Goal: Transaction & Acquisition: Subscribe to service/newsletter

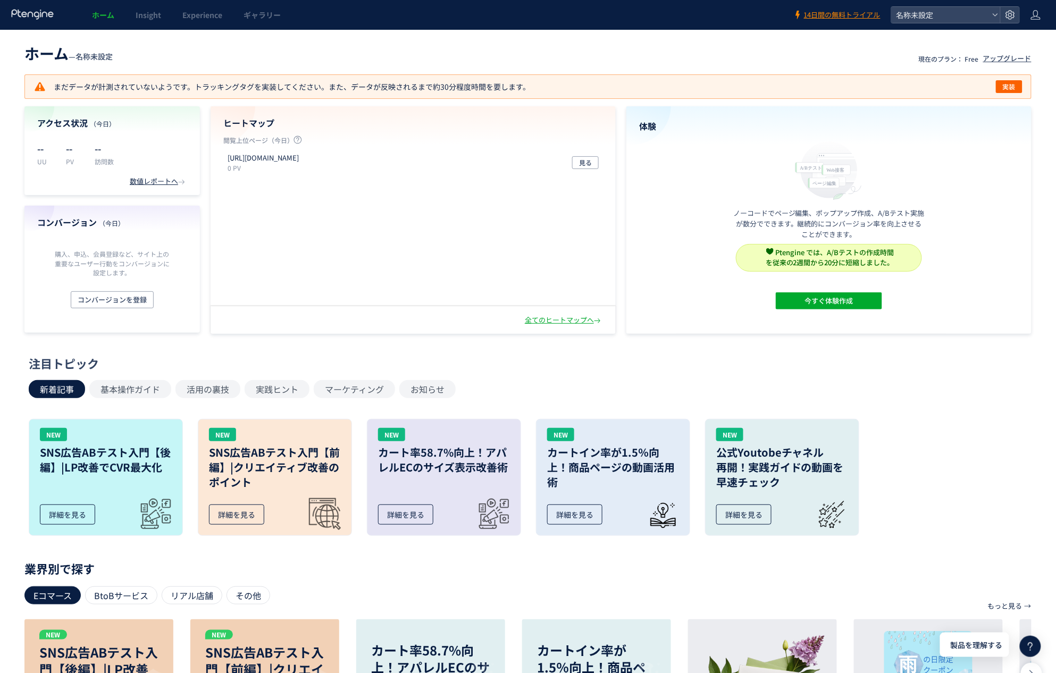
click at [49, 16] on icon at bounding box center [33, 14] width 44 height 11
click at [1040, 20] on icon at bounding box center [1035, 15] width 11 height 11
click at [269, 61] on header "ホーム — 名称未設定 現在のプラン： Free アップグレード" at bounding box center [527, 51] width 1007 height 23
click at [999, 61] on div "アップグレード" at bounding box center [1007, 59] width 48 height 10
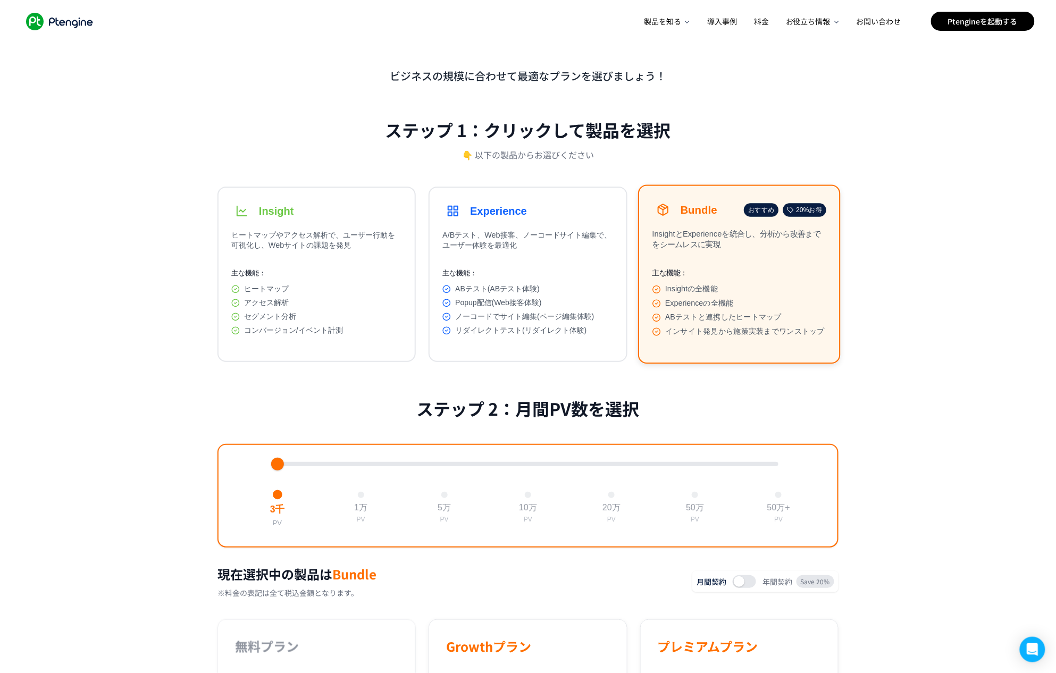
click at [289, 104] on div "ビジネスの規模に合わせて最適なプランを選びましょう！ ステップ 1：クリックして製品を選択 👇 以下の製品からお選びください Insight ヒートマップやア…" at bounding box center [527, 498] width 621 height 910
click at [765, 27] on link "料金" at bounding box center [761, 21] width 21 height 43
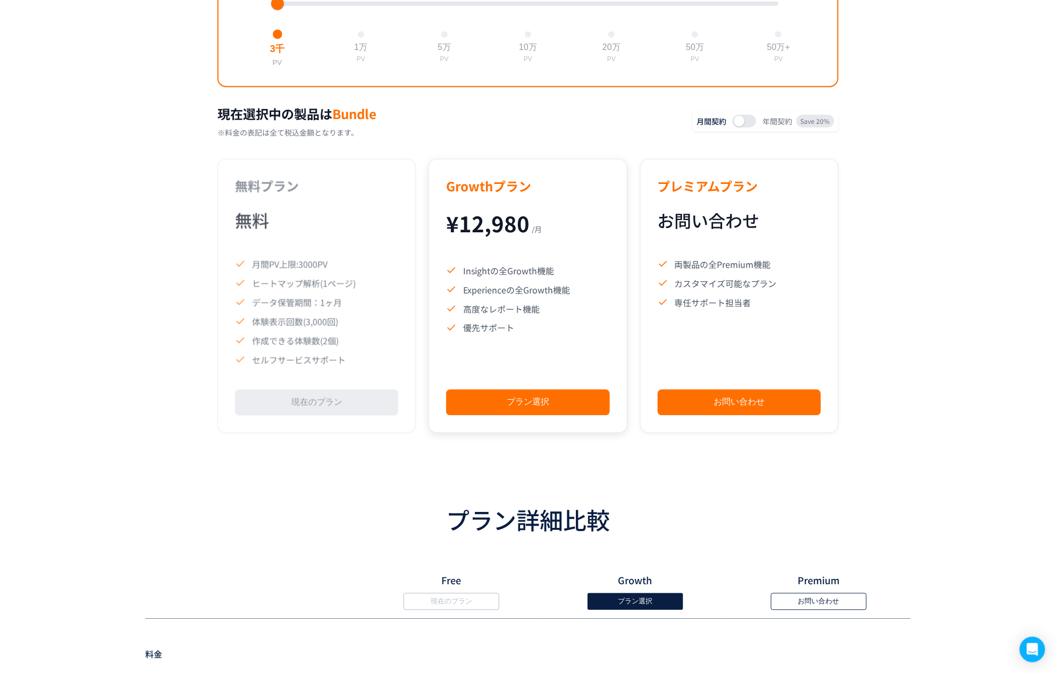
click at [460, 192] on h3 "Growthプラン" at bounding box center [527, 185] width 163 height 19
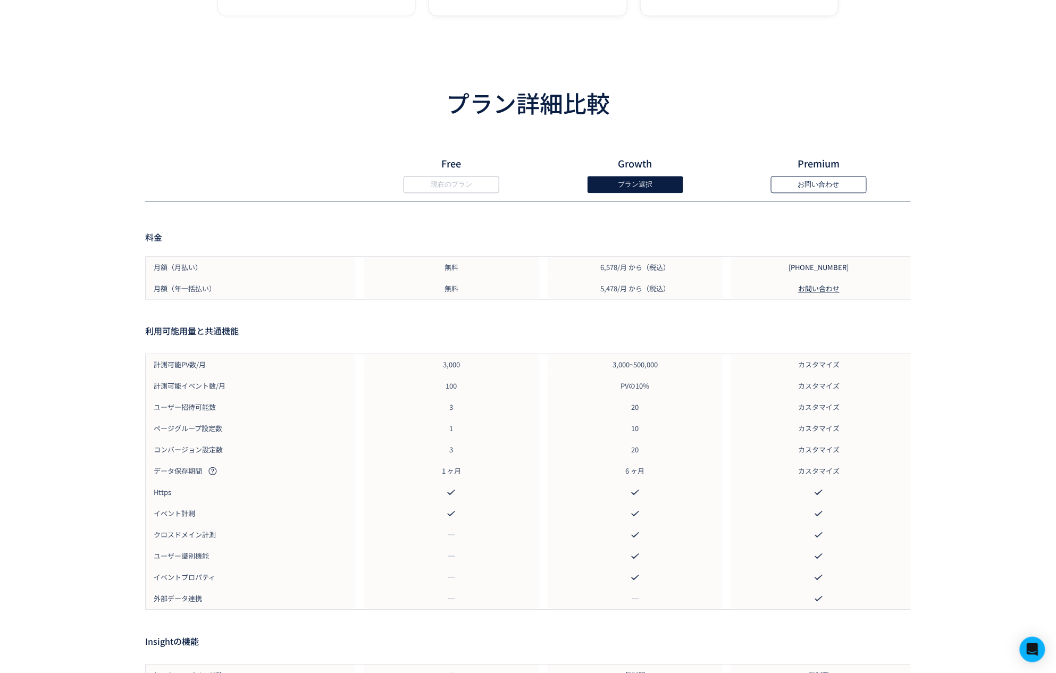
scroll to position [569, 0]
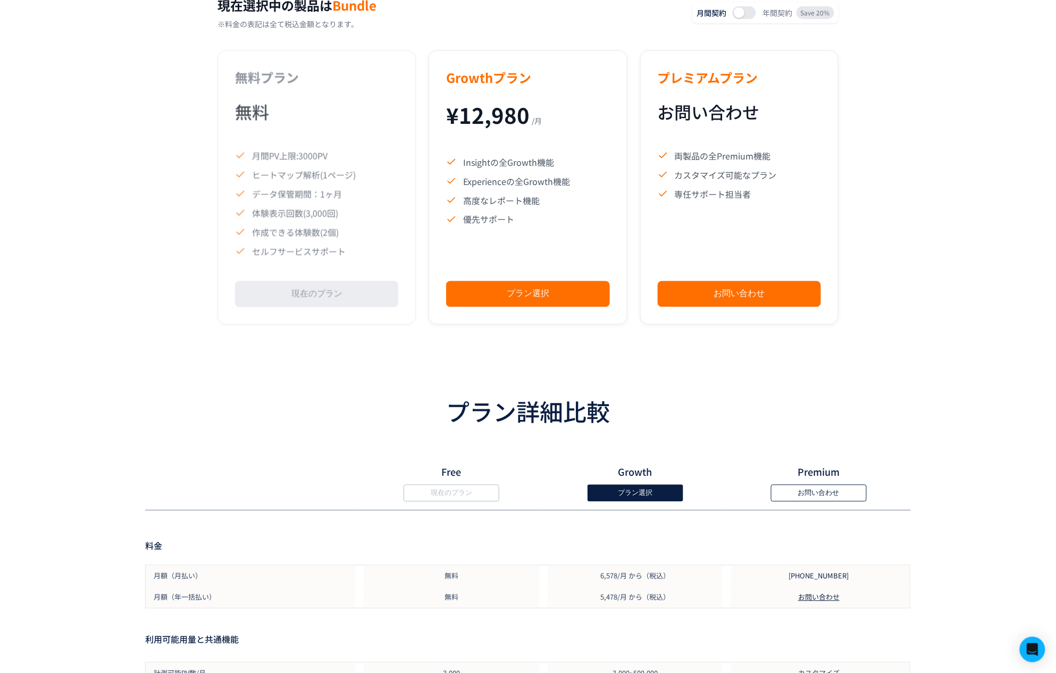
click at [620, 407] on h3 "プラン詳細比較" at bounding box center [527, 412] width 765 height 28
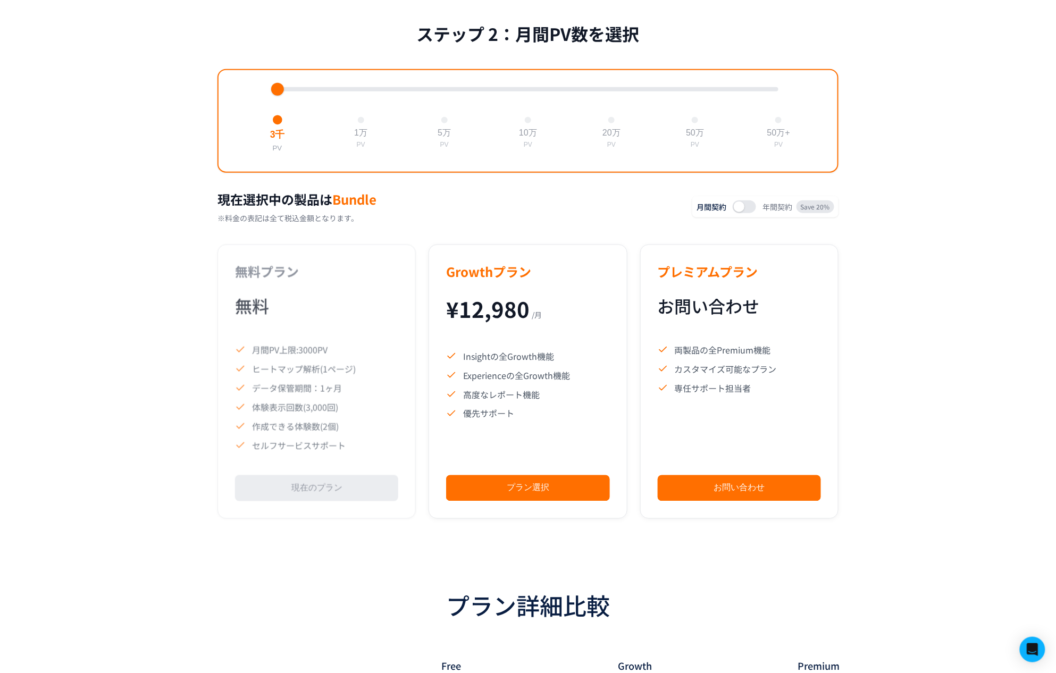
scroll to position [317, 0]
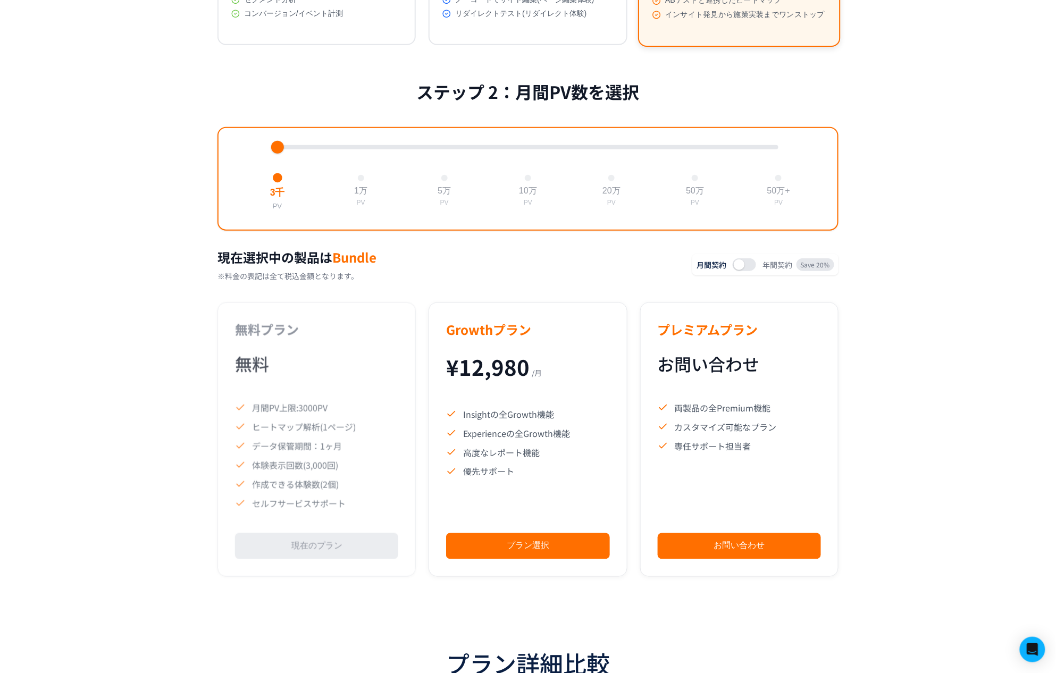
click at [752, 267] on button at bounding box center [743, 264] width 23 height 13
click at [752, 267] on span at bounding box center [749, 264] width 11 height 11
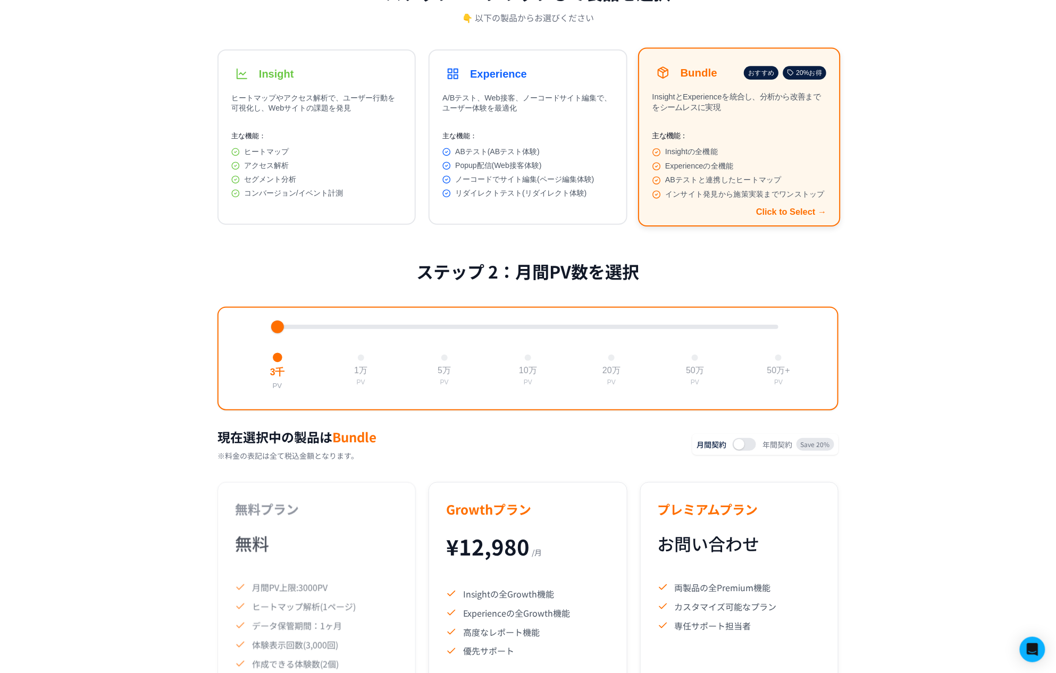
scroll to position [0, 0]
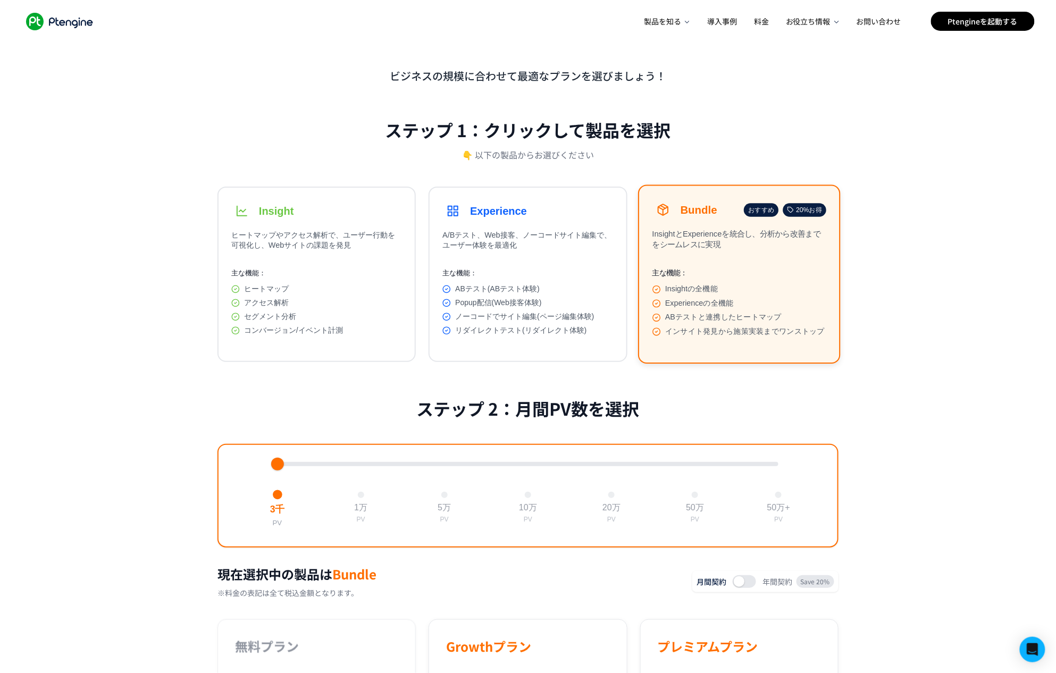
click at [846, 120] on main "ビジネスの規模に合わせて最適なプランを選びましょう！ ステップ 1：クリックして製品を選択 👇 以下の製品からお選びください Insight ヒートマップやア…" at bounding box center [528, 498] width 638 height 910
click at [1050, 138] on div "ビジネスの規模に合わせて最適なプランを選びましょう！ ステップ 1：クリックして製品を選択 👇 以下の製品からお選びください Insight ヒートマップやア…" at bounding box center [528, 498] width 1056 height 910
click at [842, 91] on main "ビジネスの規模に合わせて最適なプランを選びましょう！ ステップ 1：クリックして製品を選択 👇 以下の製品からお選びください Insight ヒートマップやア…" at bounding box center [528, 498] width 638 height 910
click at [94, 27] on icon ".ptenginelogo_svg__st2{fill:#fff}" at bounding box center [59, 22] width 77 height 18
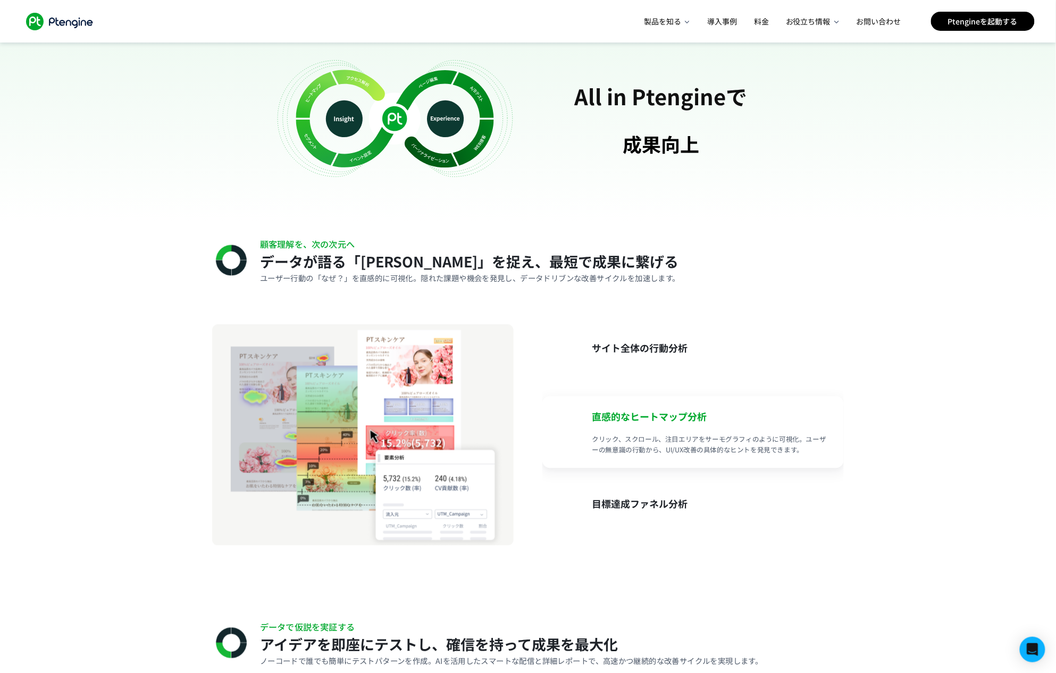
scroll to position [0, 51]
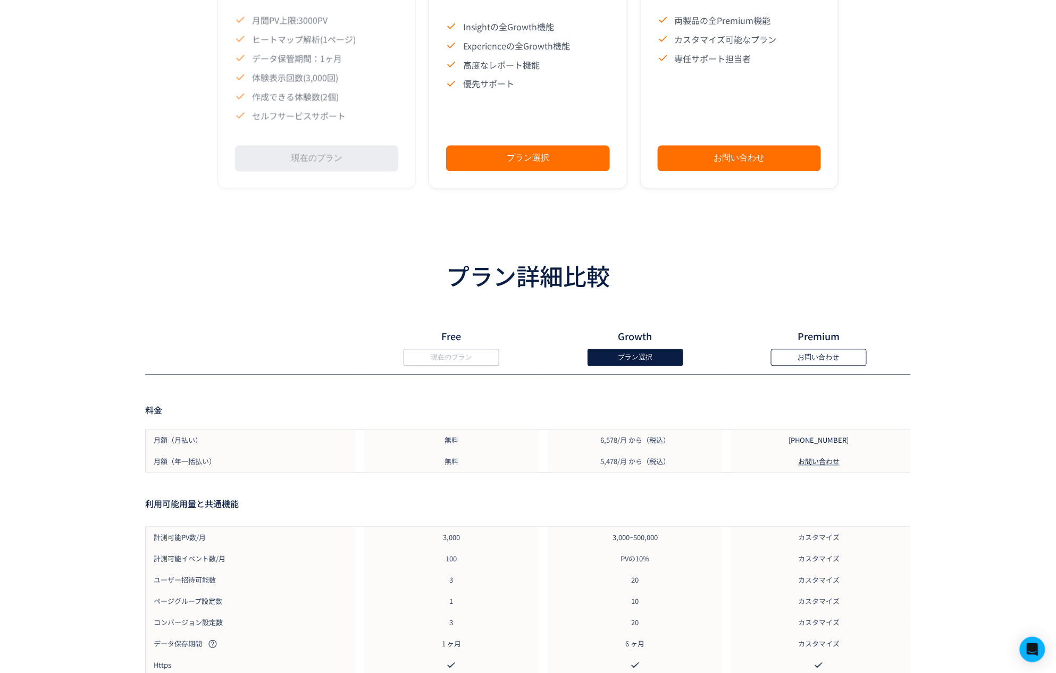
scroll to position [997, 0]
